Goal: Task Accomplishment & Management: Complete application form

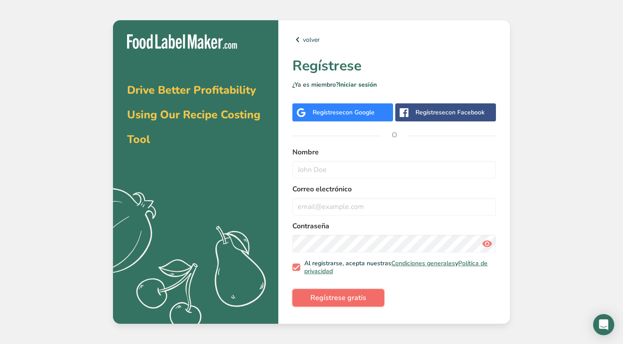
click at [338, 303] on button "Regístrese gratis" at bounding box center [338, 298] width 92 height 18
